Goal: Navigation & Orientation: Find specific page/section

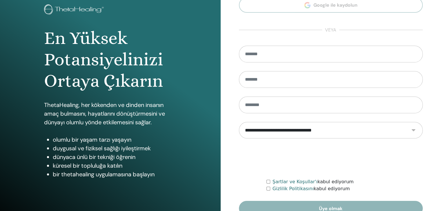
scroll to position [58, 0]
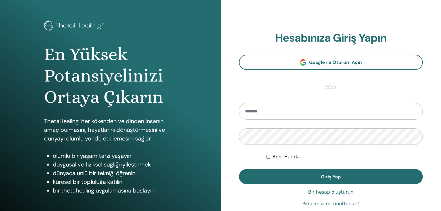
scroll to position [29, 0]
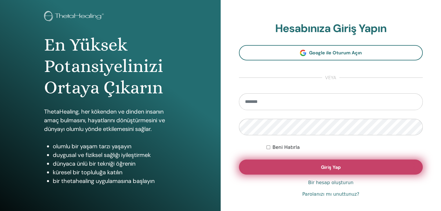
type input "**********"
click at [328, 169] on font "Giriş Yap" at bounding box center [331, 168] width 20 height 6
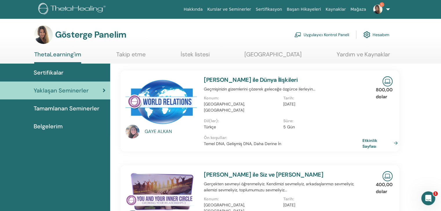
click at [41, 105] on font "Tamamlanan Seminerler" at bounding box center [67, 109] width 66 height 8
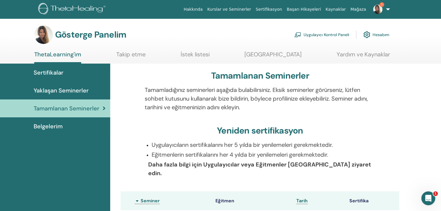
click at [205, 5] on link "Hakkında" at bounding box center [193, 9] width 24 height 11
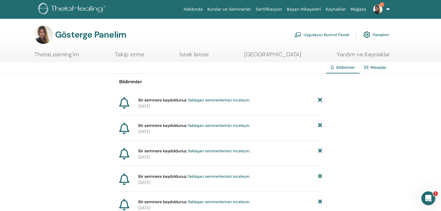
click at [52, 7] on img at bounding box center [72, 9] width 69 height 13
